Goal: Use online tool/utility: Utilize a website feature to perform a specific function

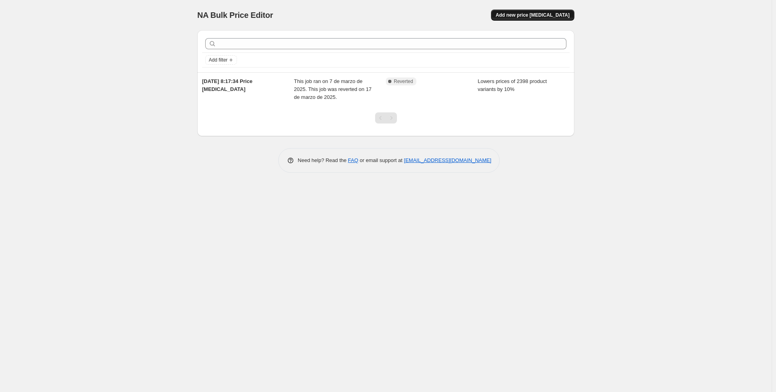
click at [537, 19] on button "Add new price change job" at bounding box center [532, 15] width 83 height 11
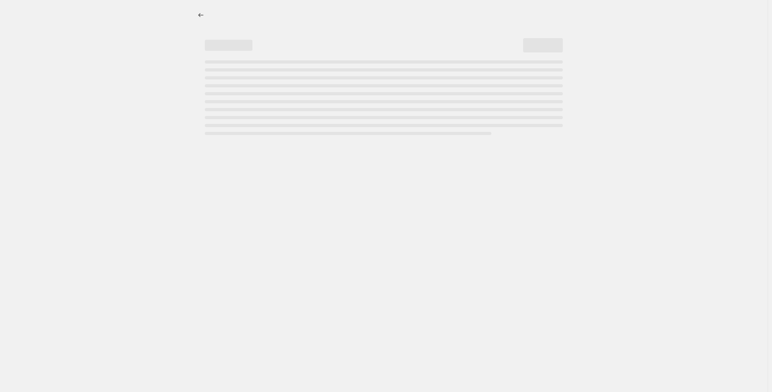
select select "percentage"
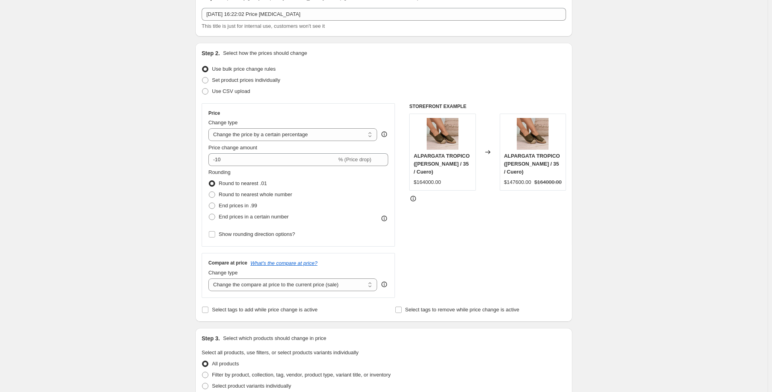
scroll to position [2, 0]
